Goal: Task Accomplishment & Management: Manage account settings

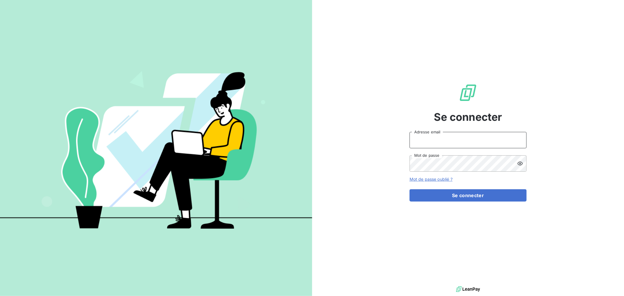
type input "[EMAIL_ADDRESS][DOMAIN_NAME]"
click at [460, 208] on div "Se connecter [EMAIL_ADDRESS][DOMAIN_NAME] Adresse email Mot de passe Mot de pas…" at bounding box center [468, 142] width 117 height 285
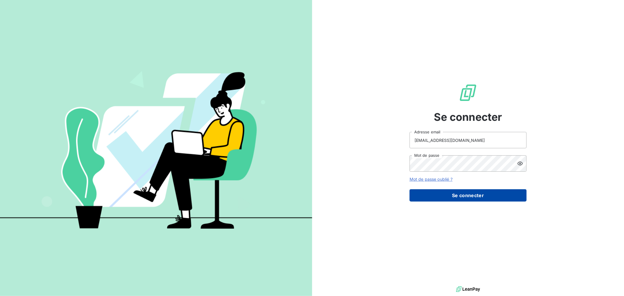
click at [476, 194] on button "Se connecter" at bounding box center [468, 195] width 117 height 12
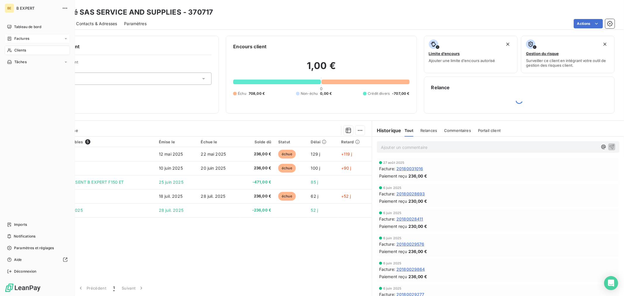
click at [18, 37] on span "Factures" at bounding box center [21, 38] width 15 height 5
click at [18, 46] on div "Factures" at bounding box center [41, 50] width 58 height 9
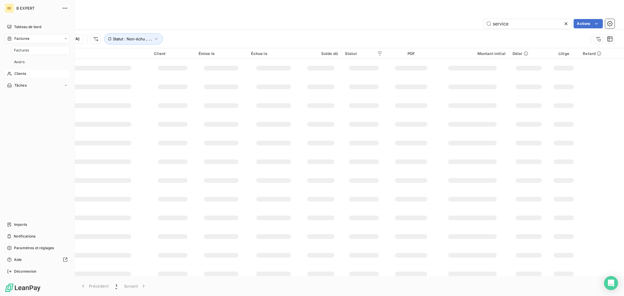
click at [19, 72] on span "Clients" at bounding box center [20, 73] width 12 height 5
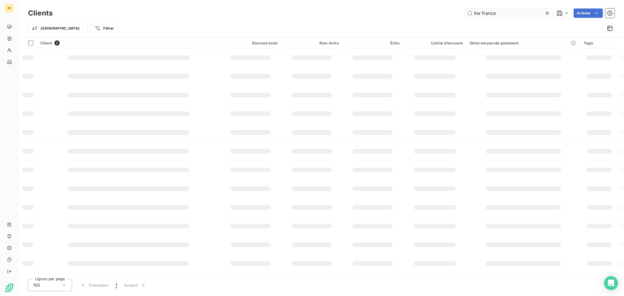
type input "tlw france"
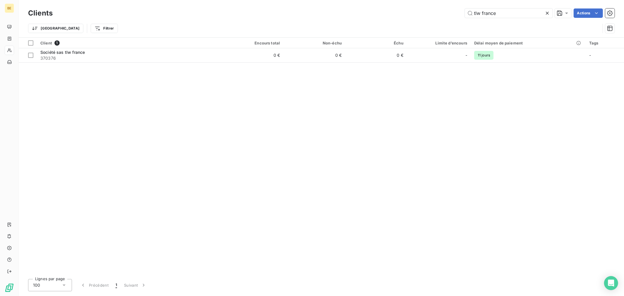
click at [258, 64] on div "Client 1 Encours total Non-échu Échu Limite d’encours Délai moyen de paiement T…" at bounding box center [322, 156] width 606 height 237
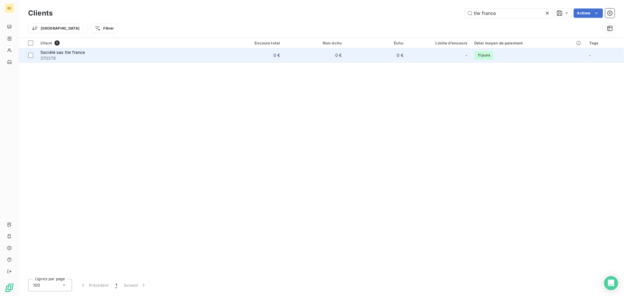
click at [258, 57] on td "0 €" at bounding box center [253, 55] width 62 height 14
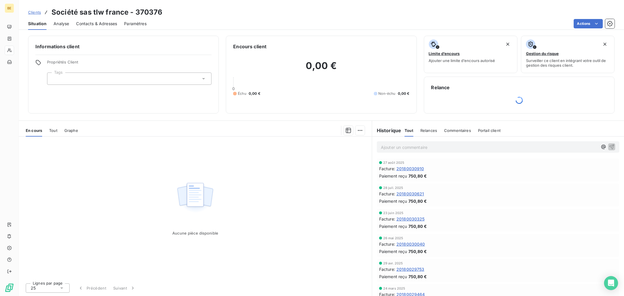
click at [411, 168] on span "20180030910" at bounding box center [411, 169] width 28 height 6
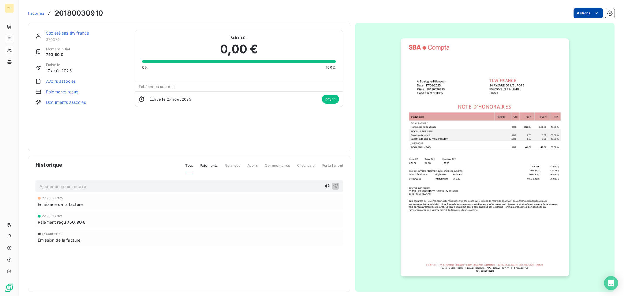
click at [585, 12] on html "BE Factures 20180030910 Actions Société sas tlw [GEOGRAPHIC_DATA] 370376 Montan…" at bounding box center [312, 148] width 624 height 296
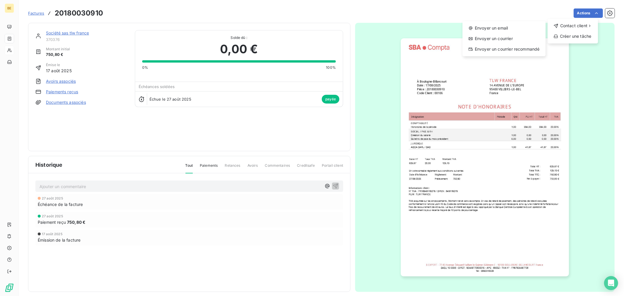
click at [497, 68] on html "BE Factures 20180030910 Actions Contact client Envoyer un email Envoyer un cour…" at bounding box center [312, 148] width 624 height 296
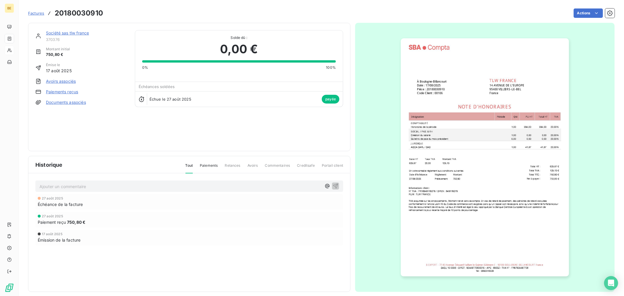
click at [485, 73] on img "button" at bounding box center [485, 157] width 168 height 238
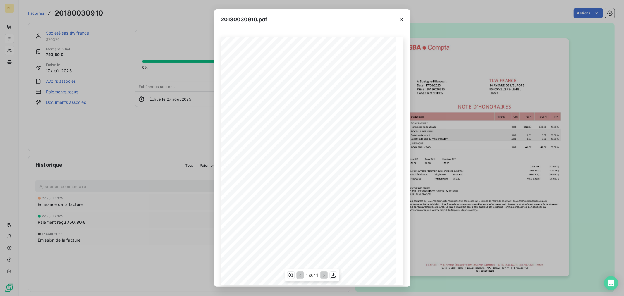
scroll to position [5, 0]
